Goal: Navigation & Orientation: Find specific page/section

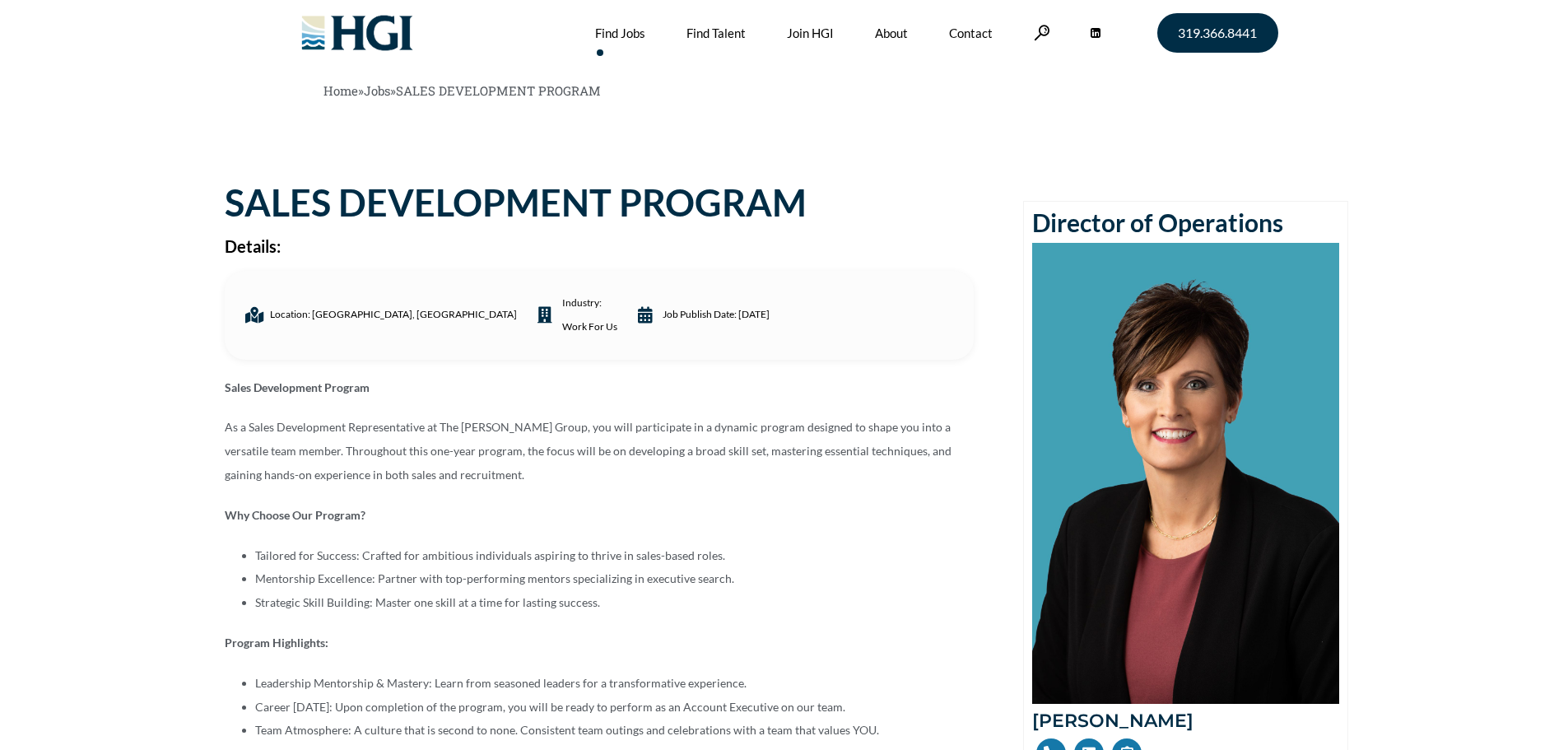
click at [614, 33] on link "Find Jobs" at bounding box center [621, 33] width 50 height 66
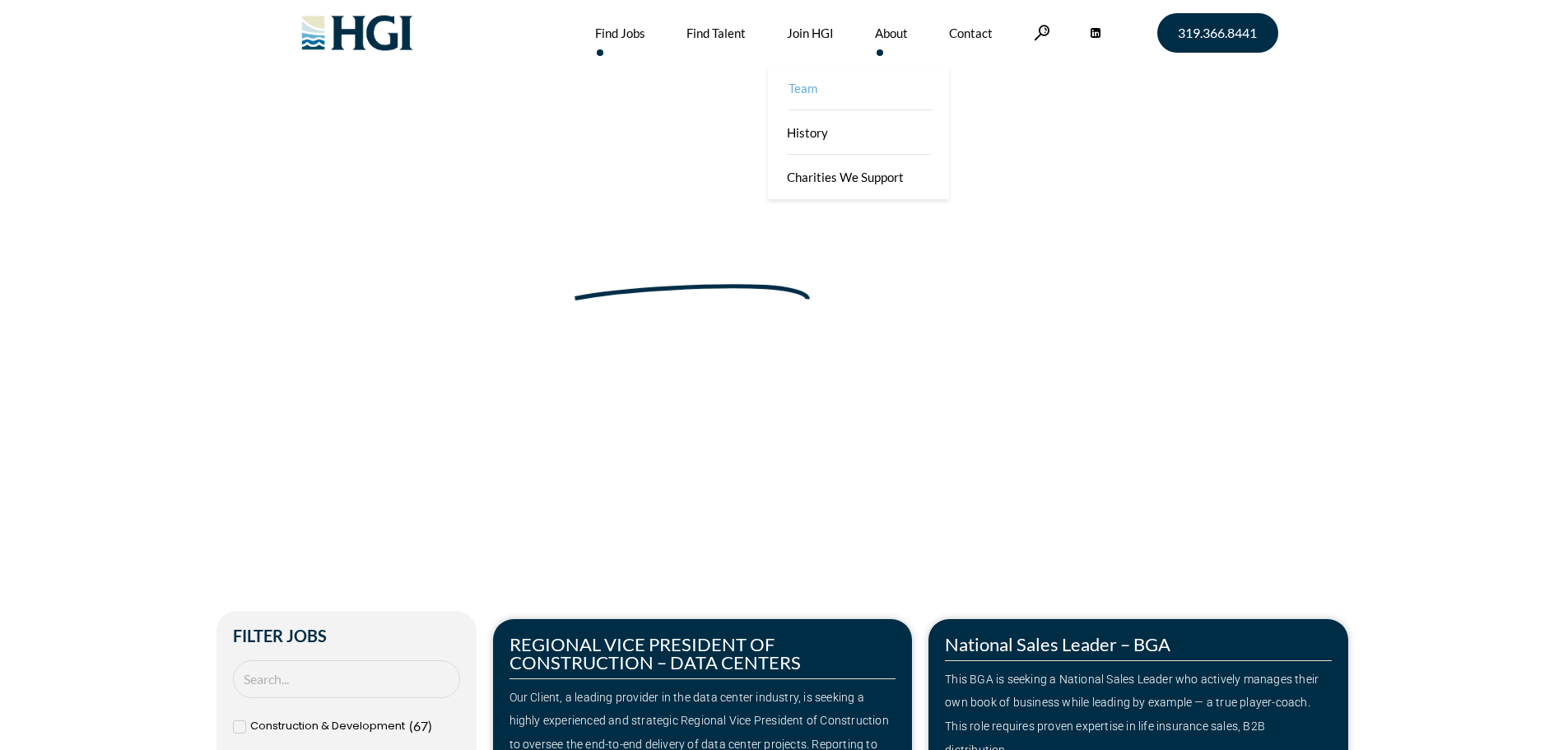
click at [801, 84] on link "Team" at bounding box center [860, 88] width 181 height 44
